Goal: Transaction & Acquisition: Purchase product/service

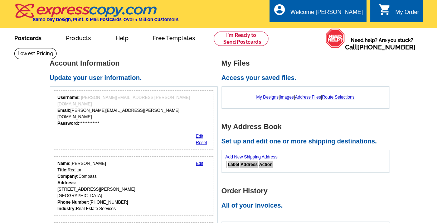
click at [33, 40] on link "Postcards" at bounding box center [28, 37] width 50 height 17
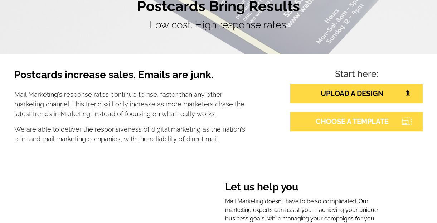
scroll to position [72, 0]
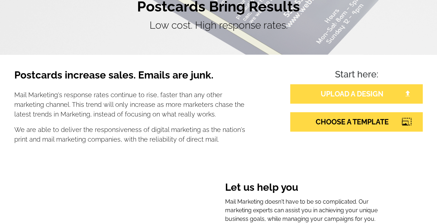
click at [367, 97] on link "UPLOAD A DESIGN" at bounding box center [356, 93] width 133 height 19
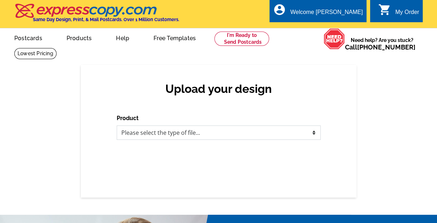
click at [192, 138] on select "Please select the type of file... Postcards Business Cards Letters and flyers G…" at bounding box center [219, 132] width 204 height 14
select select "1"
click at [117, 126] on select "Please select the type of file... Postcards Business Cards Letters and flyers G…" at bounding box center [219, 132] width 204 height 14
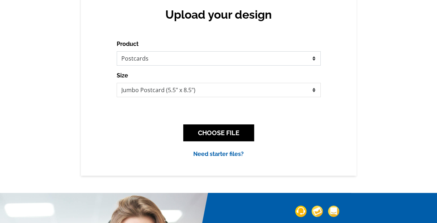
scroll to position [107, 0]
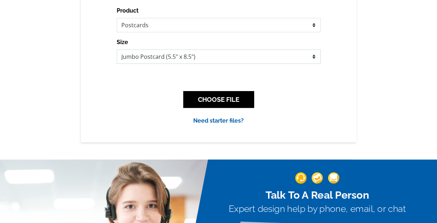
click at [217, 59] on select "Jumbo Postcard (5.5" x 8.5") Regular Postcard (4.25" x 5.6") Panoramic Postcard…" at bounding box center [219, 56] width 204 height 14
click at [155, 57] on select "Jumbo Postcard (5.5" x 8.5") Regular Postcard (4.25" x 5.6") Panoramic Postcard…" at bounding box center [219, 56] width 204 height 14
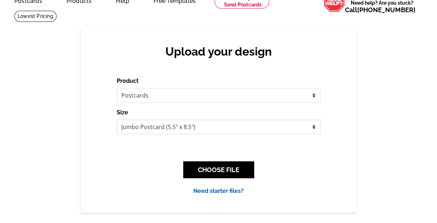
scroll to position [36, 0]
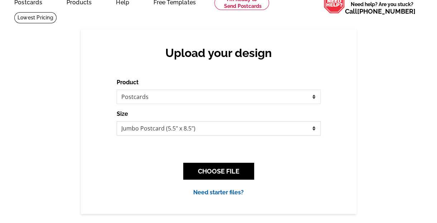
click at [202, 129] on select "Jumbo Postcard (5.5" x 8.5") Regular Postcard (4.25" x 5.6") Panoramic Postcard…" at bounding box center [219, 128] width 204 height 14
click at [305, 130] on select "Jumbo Postcard (5.5" x 8.5") Regular Postcard (4.25" x 5.6") Panoramic Postcard…" at bounding box center [219, 128] width 204 height 14
click at [179, 131] on select "Jumbo Postcard (5.5" x 8.5") Regular Postcard (4.25" x 5.6") Panoramic Postcard…" at bounding box center [219, 128] width 204 height 14
select select "1"
click at [117, 121] on select "Jumbo Postcard (5.5" x 8.5") Regular Postcard (4.25" x 5.6") Panoramic Postcard…" at bounding box center [219, 128] width 204 height 14
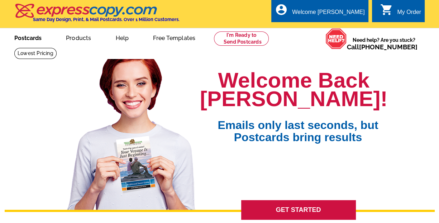
click at [29, 37] on link "Postcards" at bounding box center [28, 37] width 50 height 17
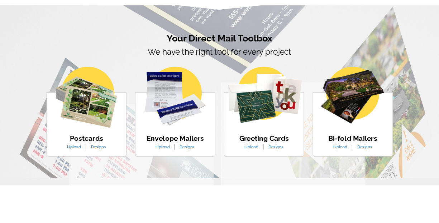
scroll to position [397, 0]
